Goal: Task Accomplishment & Management: Complete application form

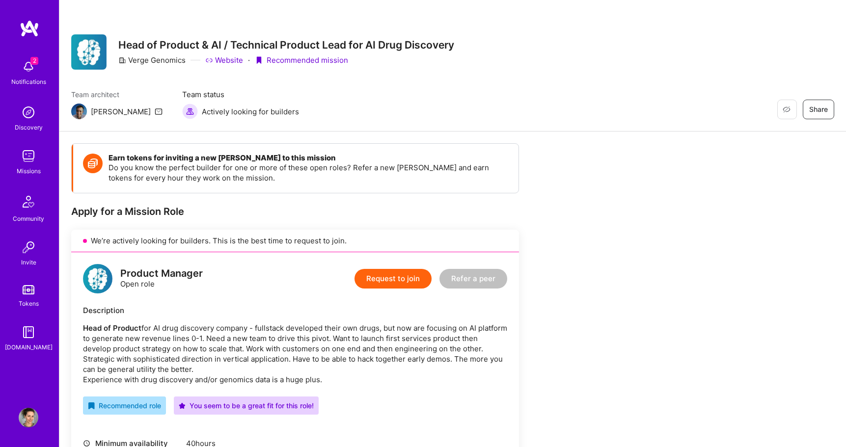
scroll to position [187, 0]
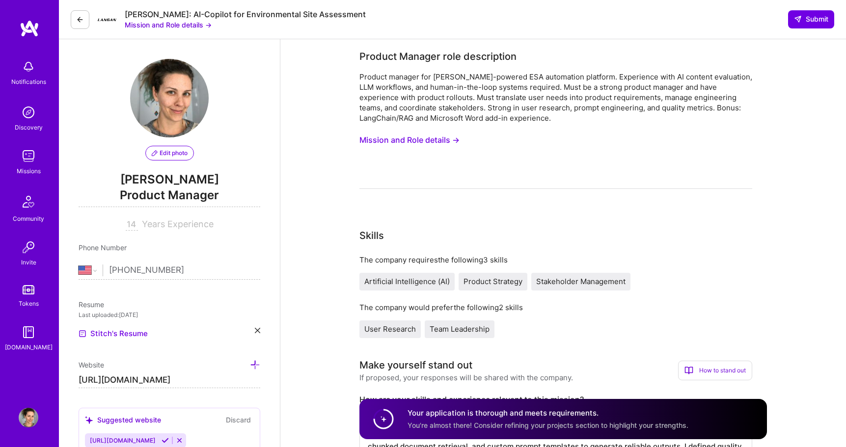
select select "US"
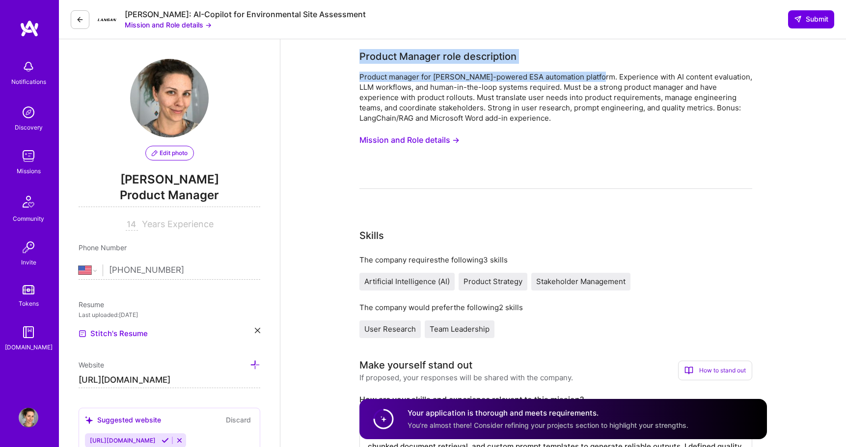
drag, startPoint x: 358, startPoint y: 56, endPoint x: 594, endPoint y: 77, distance: 237.4
copy div "Product Manager role description Product manager for [PERSON_NAME]-powered ESA …"
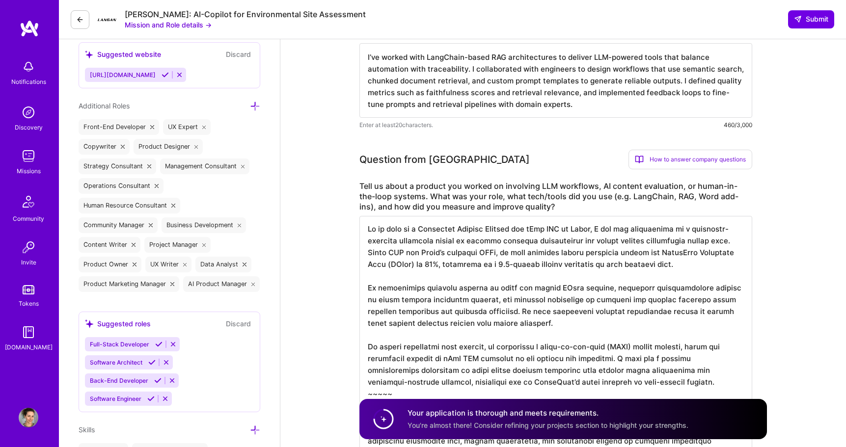
scroll to position [364, 0]
drag, startPoint x: 383, startPoint y: 59, endPoint x: 465, endPoint y: 74, distance: 83.7
click at [465, 74] on textarea "I’ve worked with LangChain-based RAG architectures to deliver LLM-powered tools…" at bounding box center [555, 82] width 393 height 75
click at [490, 111] on textarea "I’ve worked with LangChain-based RAG architectures to deliver LLM-powered tools…" at bounding box center [555, 82] width 393 height 75
drag, startPoint x: 469, startPoint y: 72, endPoint x: 490, endPoint y: 81, distance: 22.4
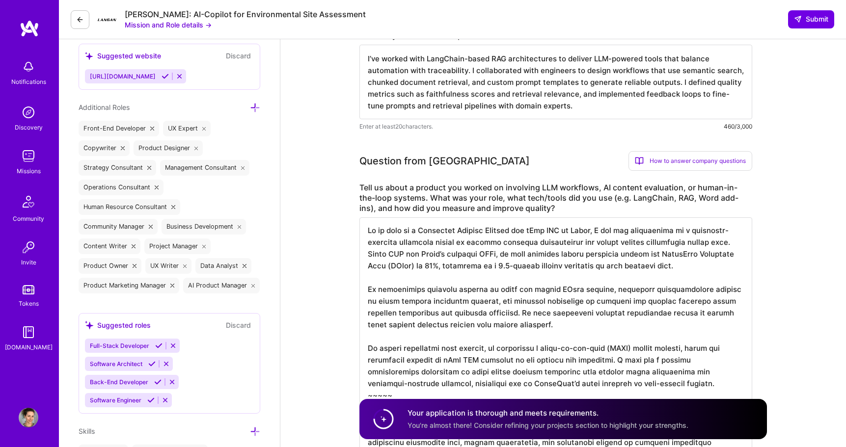
click at [490, 81] on textarea "I’ve worked with LangChain-based RAG architectures to deliver LLM-powered tools…" at bounding box center [555, 82] width 393 height 75
drag, startPoint x: 474, startPoint y: 75, endPoint x: 614, endPoint y: 108, distance: 143.7
click at [614, 108] on textarea "I’ve worked with LangChain-based RAG architectures to deliver LLM-powered tools…" at bounding box center [555, 82] width 393 height 75
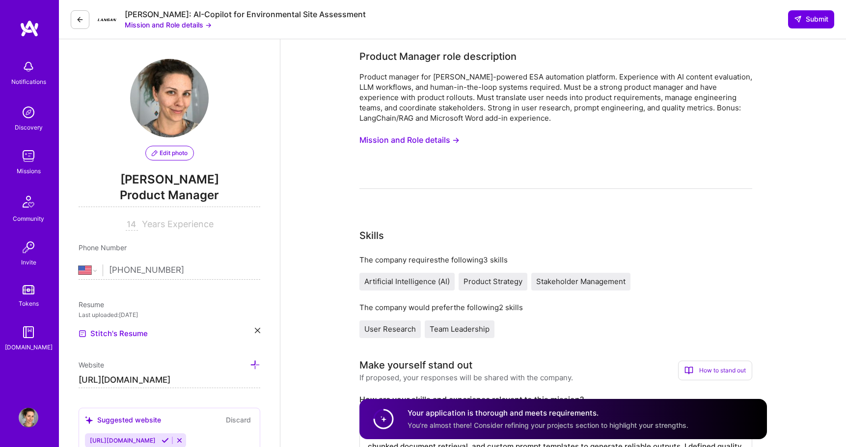
select select "US"
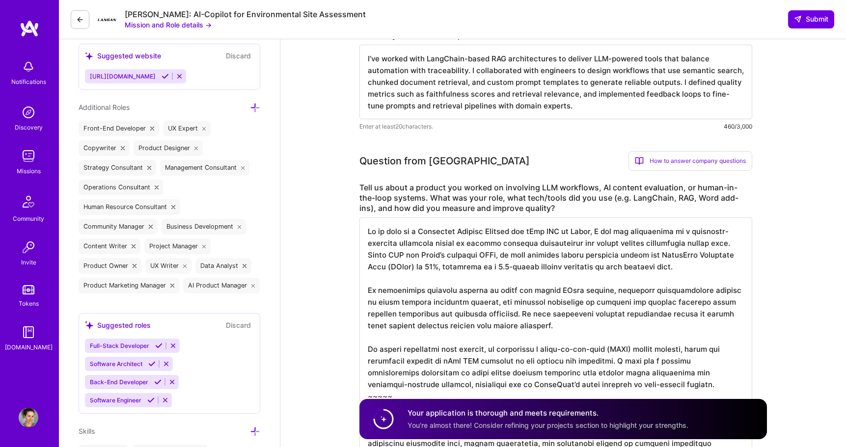
scroll to position [1, 0]
click at [558, 251] on textarea at bounding box center [555, 360] width 393 height 287
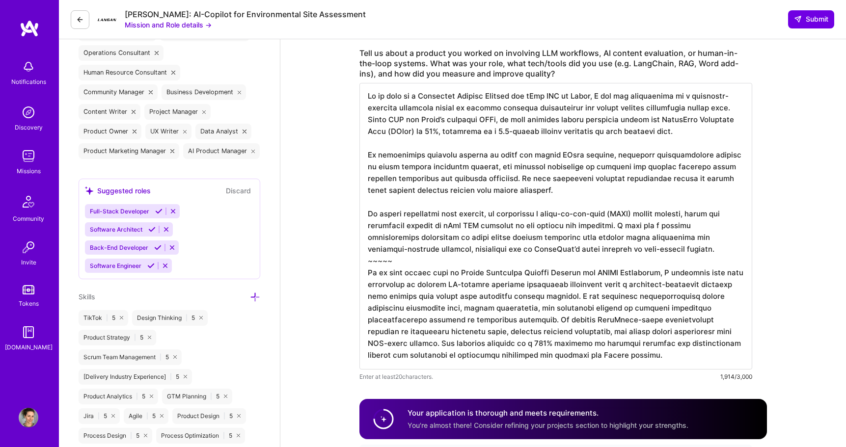
scroll to position [503, 0]
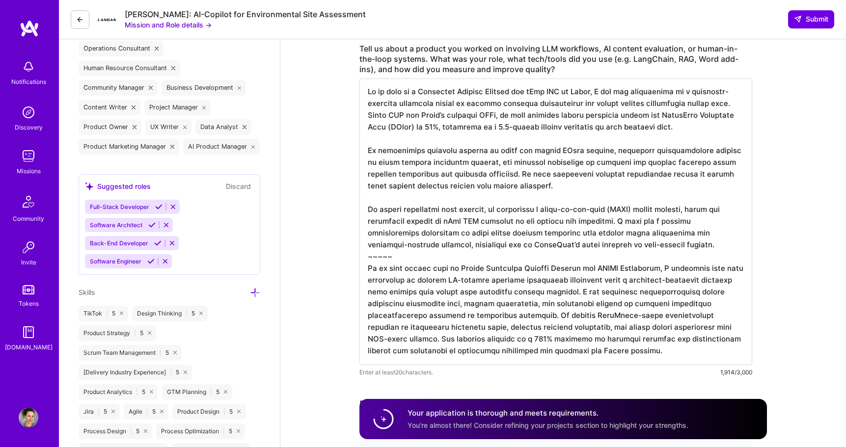
drag, startPoint x: 686, startPoint y: 93, endPoint x: 539, endPoint y: 104, distance: 147.1
click at [539, 104] on textarea at bounding box center [555, 222] width 393 height 287
click at [544, 151] on textarea at bounding box center [555, 222] width 393 height 287
